Goal: Information Seeking & Learning: Learn about a topic

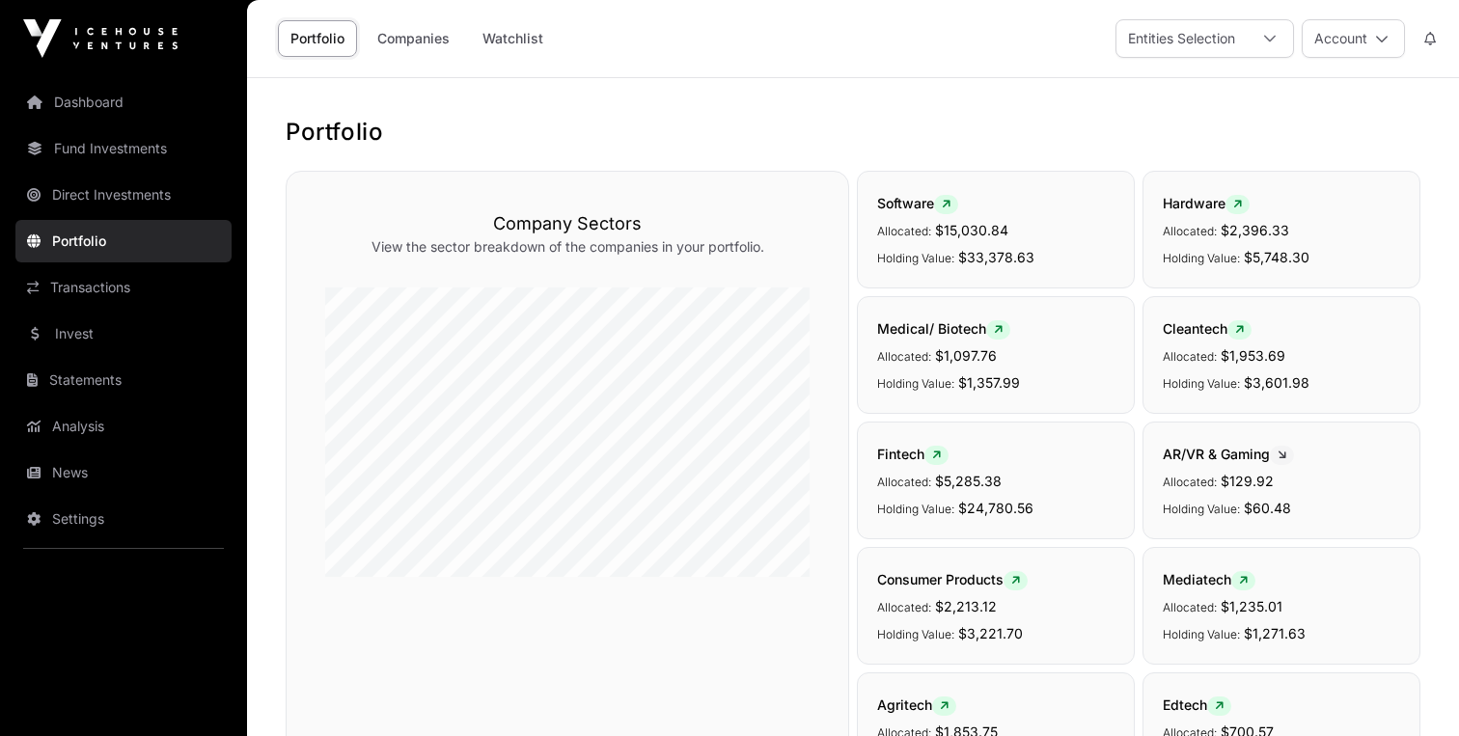
click at [94, 159] on link "Fund Investments" at bounding box center [123, 148] width 216 height 42
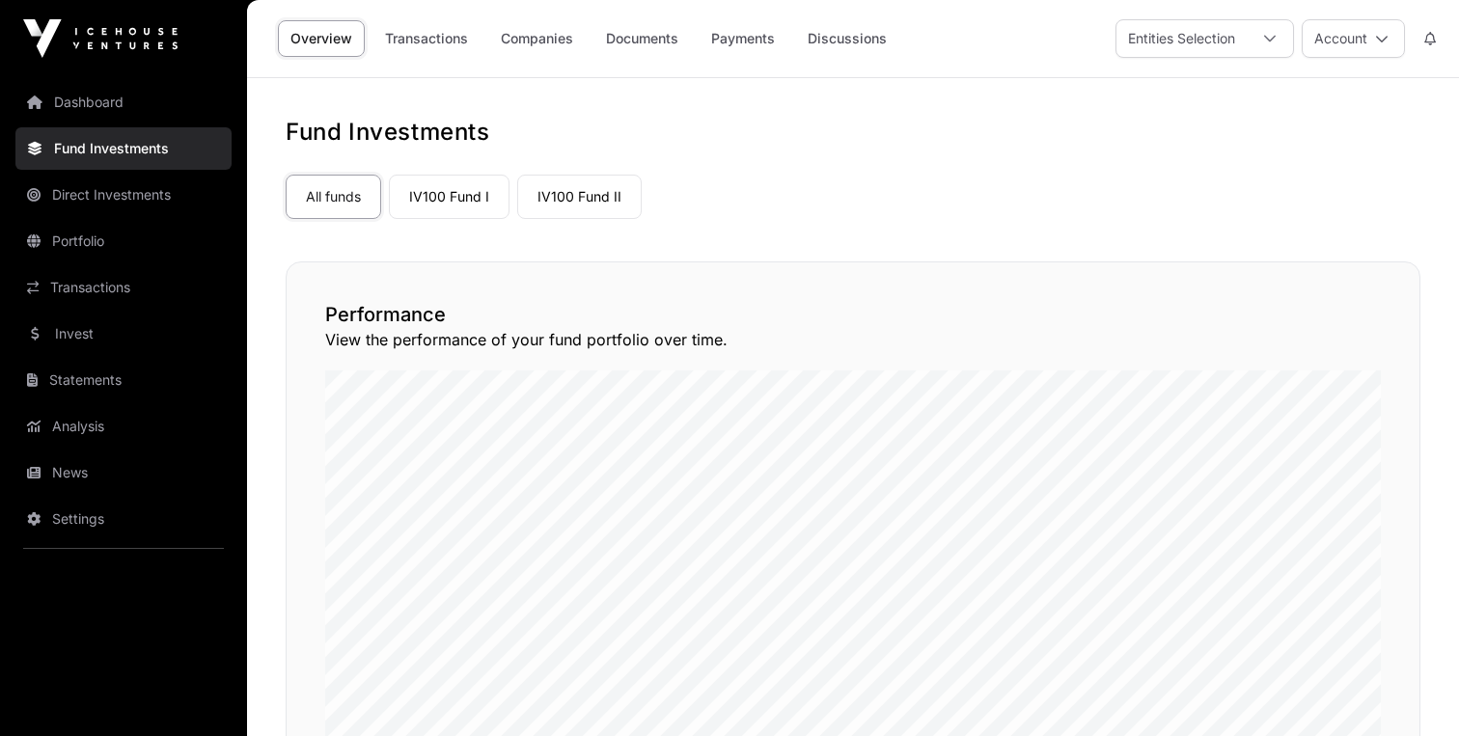
click at [558, 35] on link "Companies" at bounding box center [536, 38] width 97 height 37
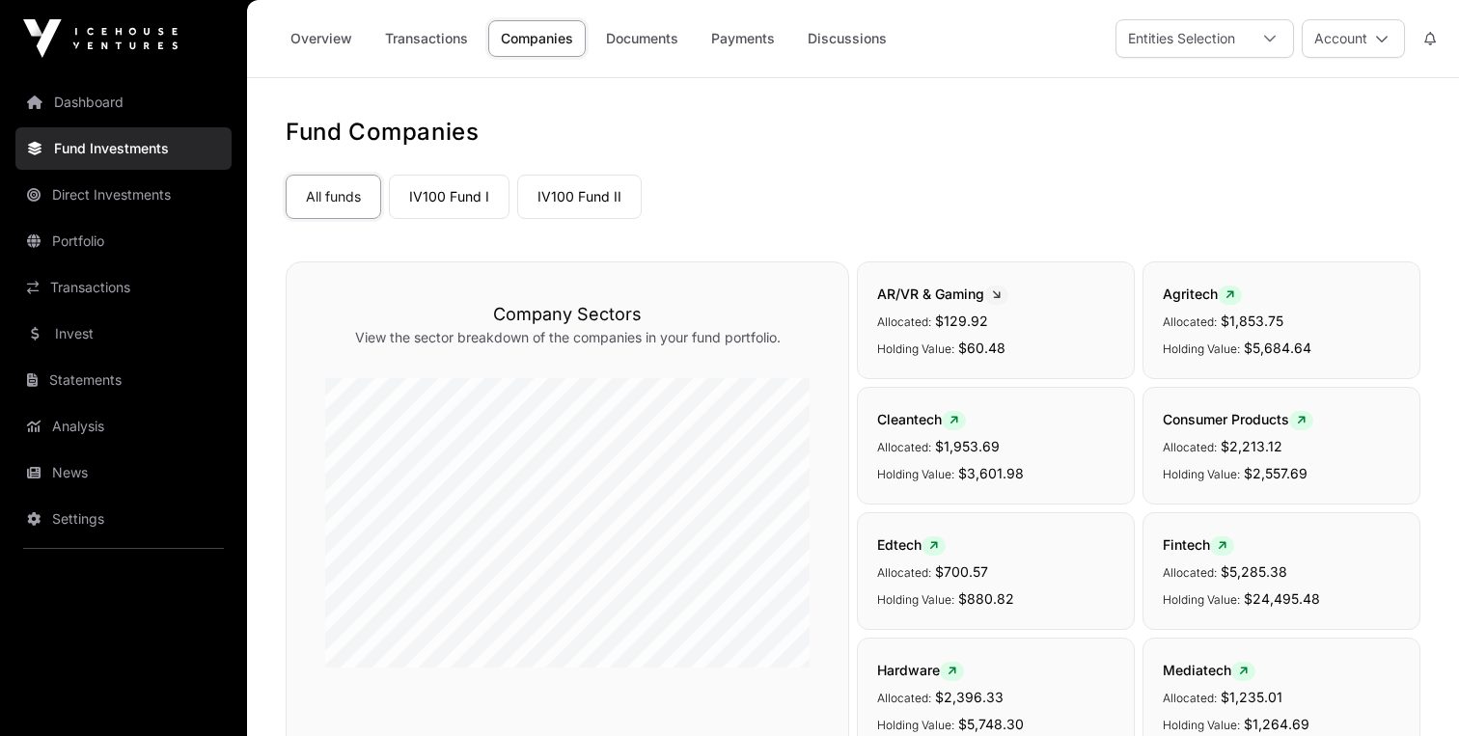
click at [539, 55] on link "Companies" at bounding box center [536, 38] width 97 height 37
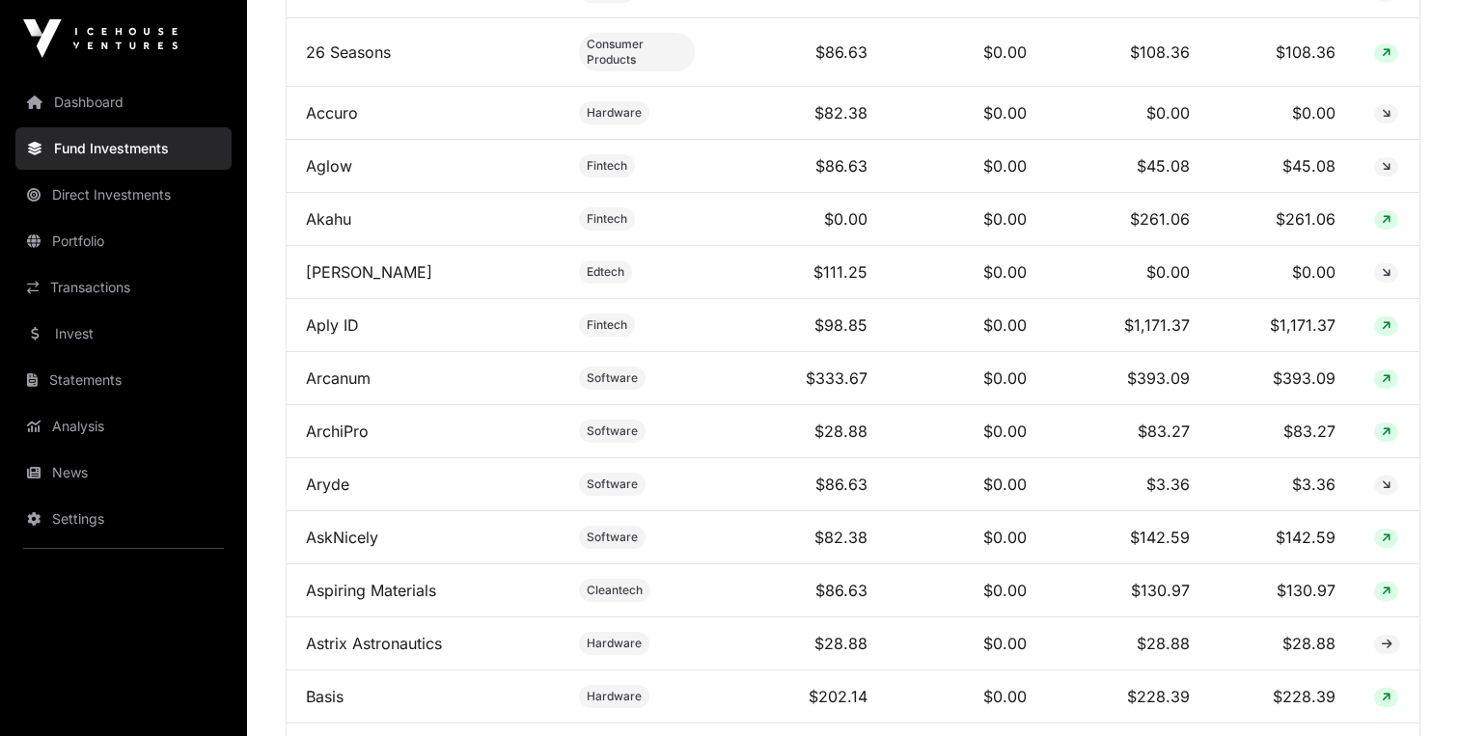
scroll to position [3459, 0]
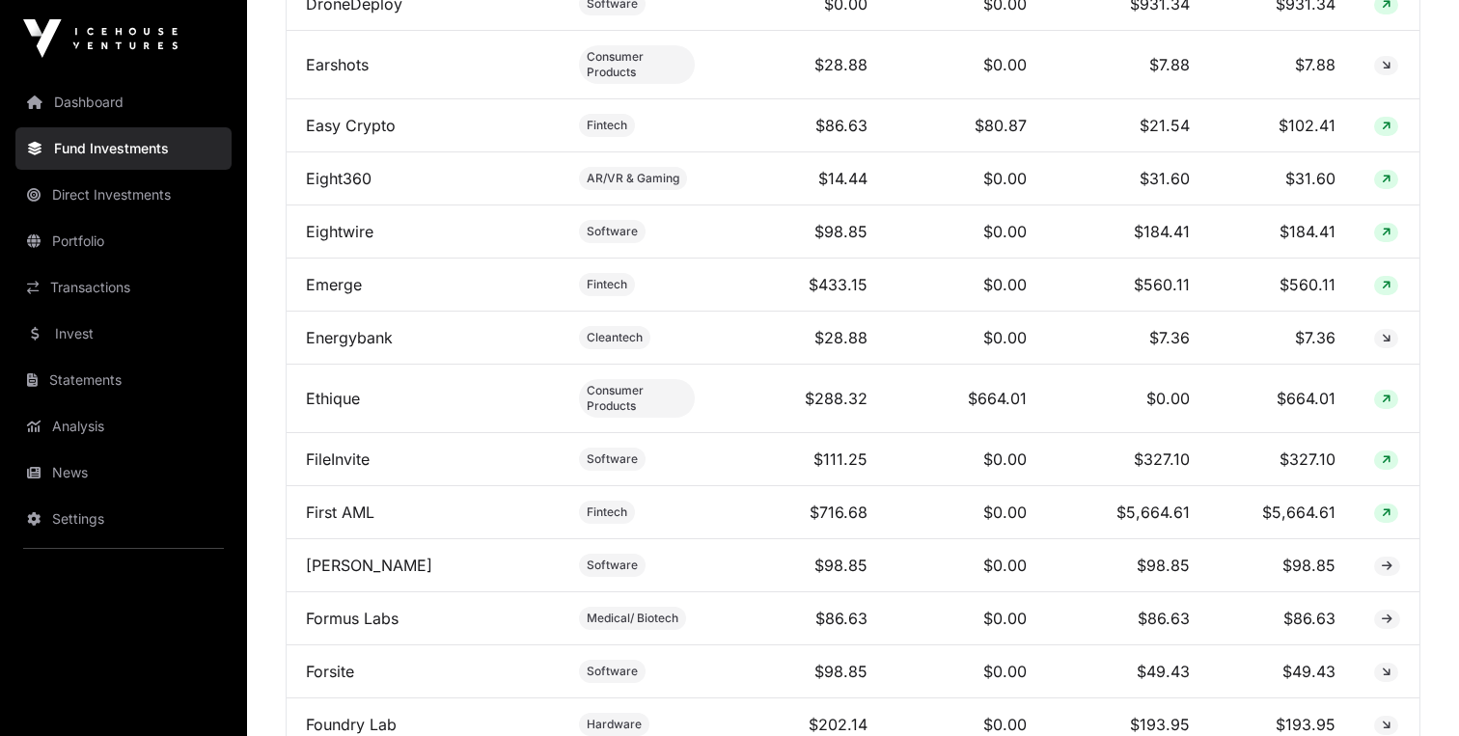
click at [340, 503] on link "First AML" at bounding box center [340, 512] width 69 height 19
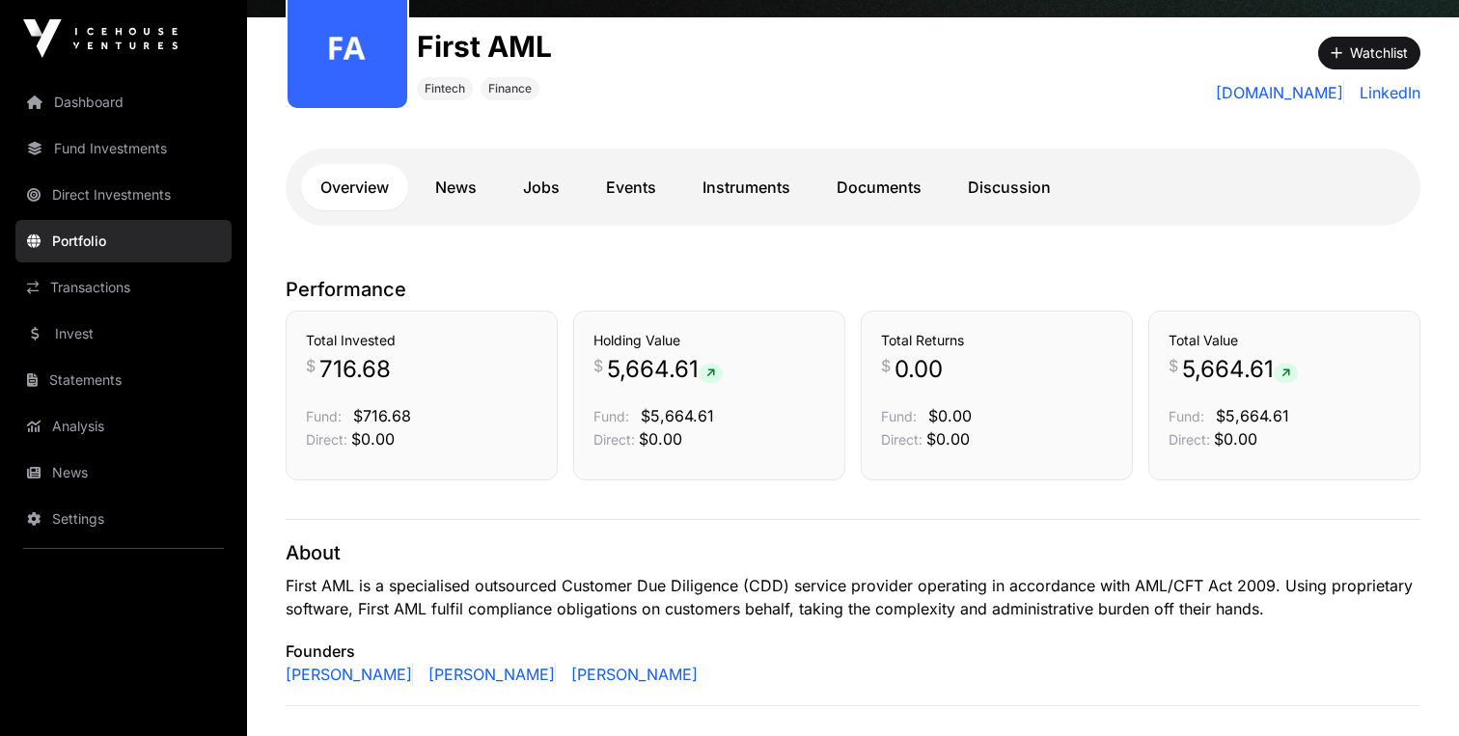
scroll to position [235, 0]
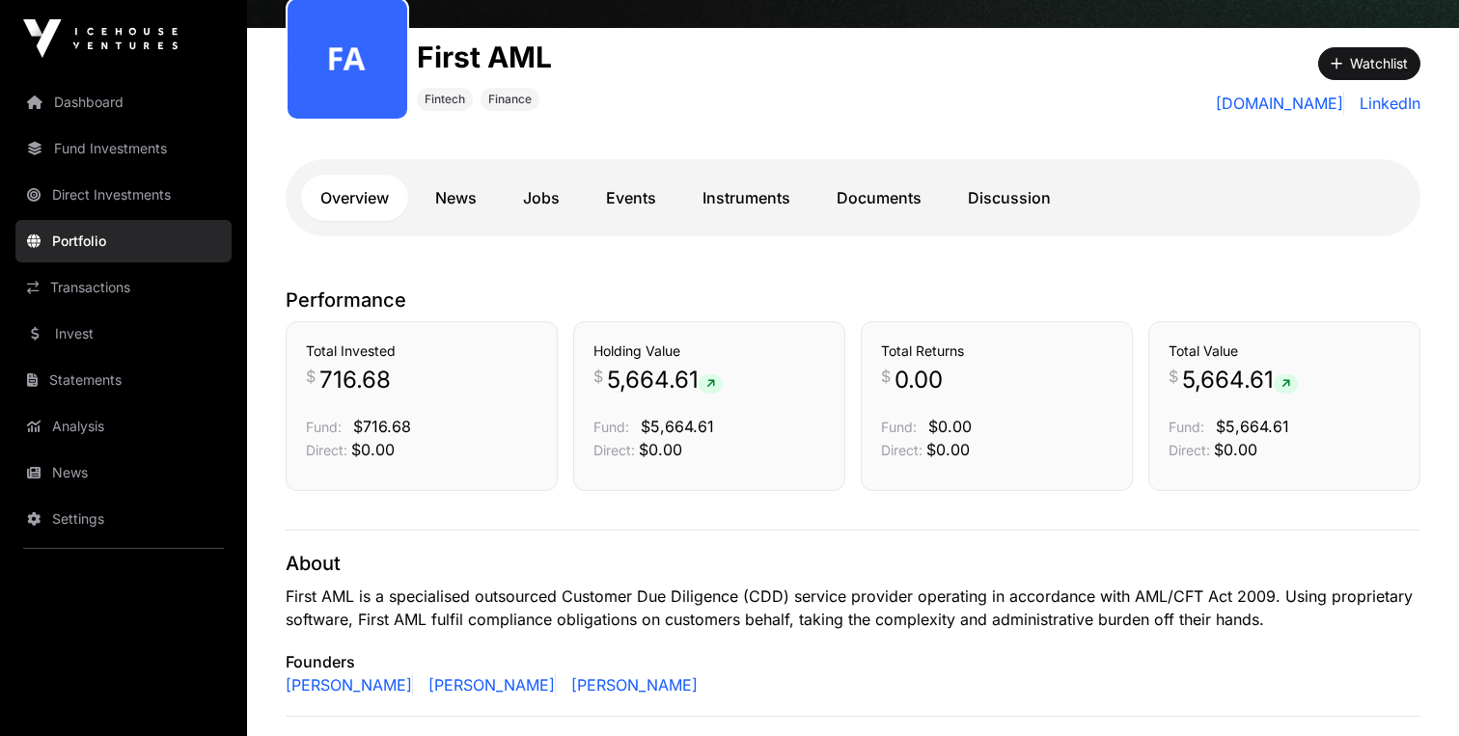
click at [872, 220] on link "Documents" at bounding box center [879, 198] width 124 height 46
click at [872, 219] on link "Documents" at bounding box center [879, 198] width 124 height 46
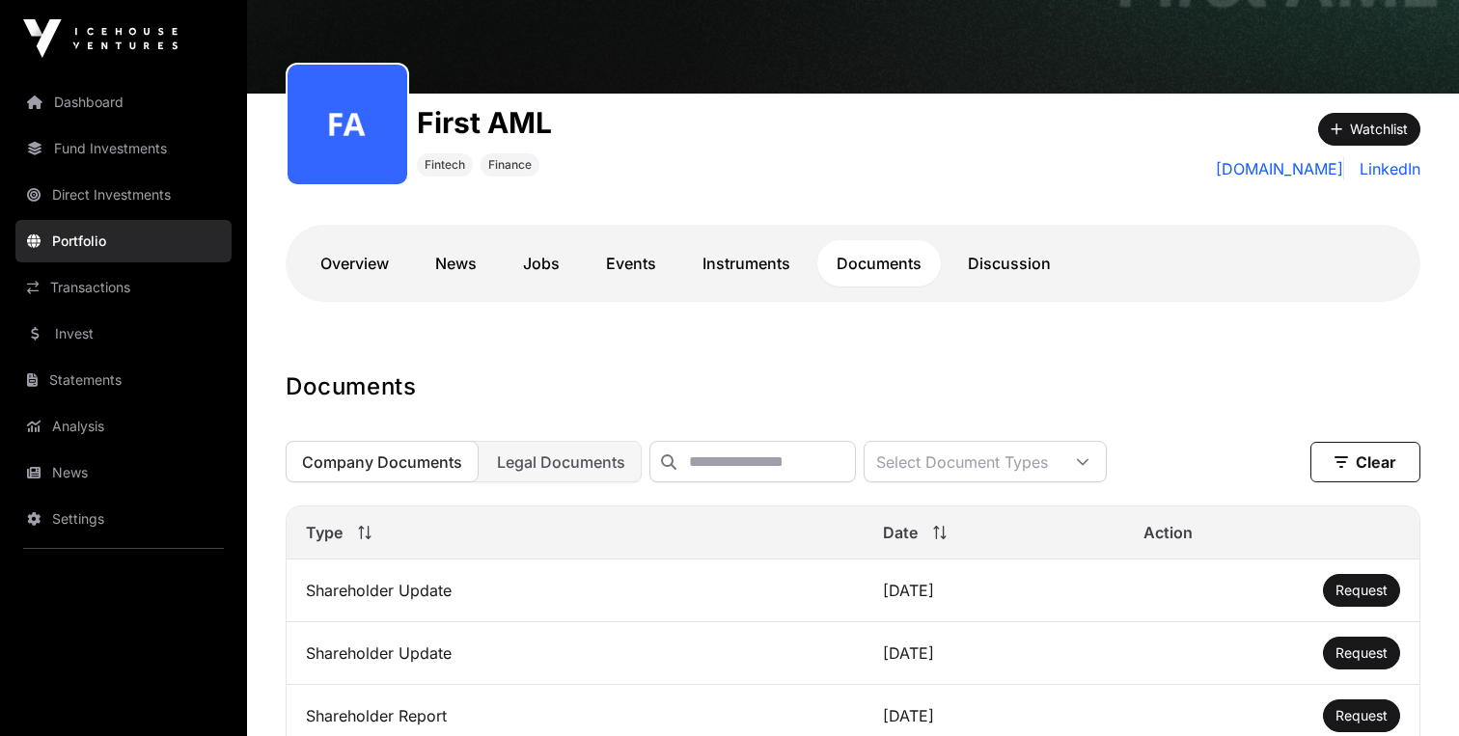
scroll to position [173, 0]
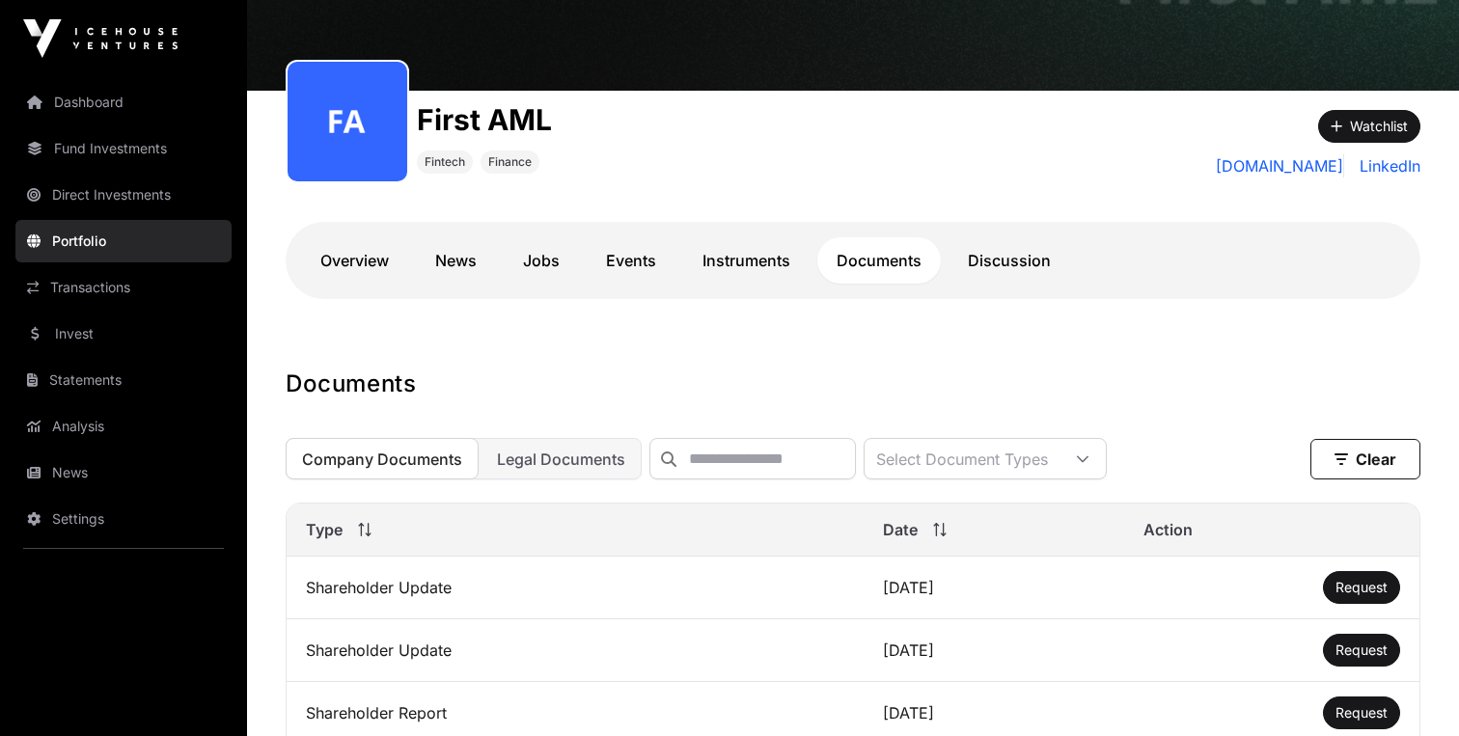
click at [356, 261] on link "Overview" at bounding box center [354, 260] width 107 height 46
